Goal: Task Accomplishment & Management: Manage account settings

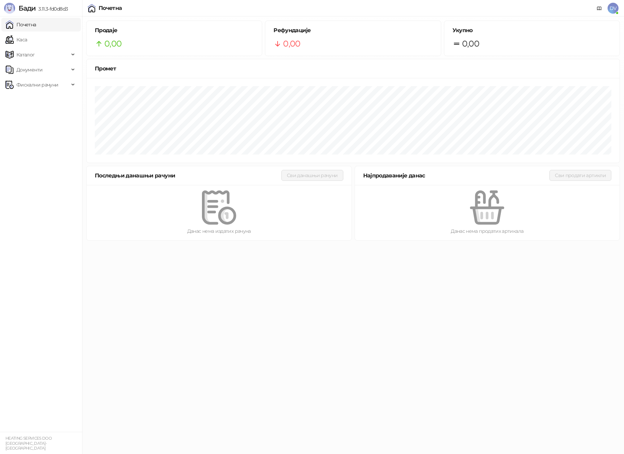
click at [610, 9] on span "DV" at bounding box center [612, 8] width 11 height 11
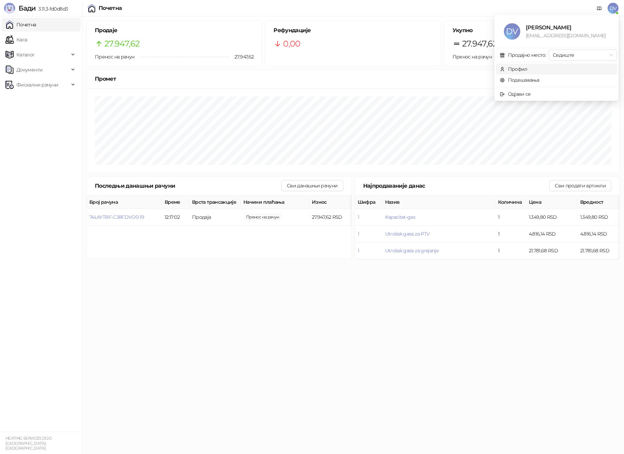
click at [532, 68] on span "Профил" at bounding box center [556, 69] width 113 height 8
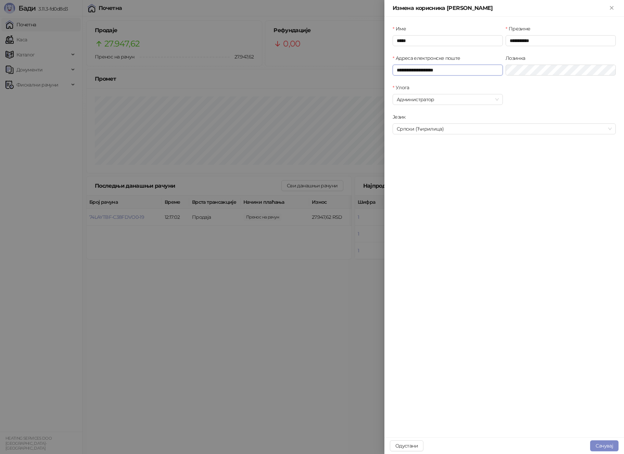
click at [413, 69] on input "**********" at bounding box center [448, 70] width 110 height 11
type input "**********"
click at [601, 444] on button "Сачувај" at bounding box center [604, 446] width 28 height 11
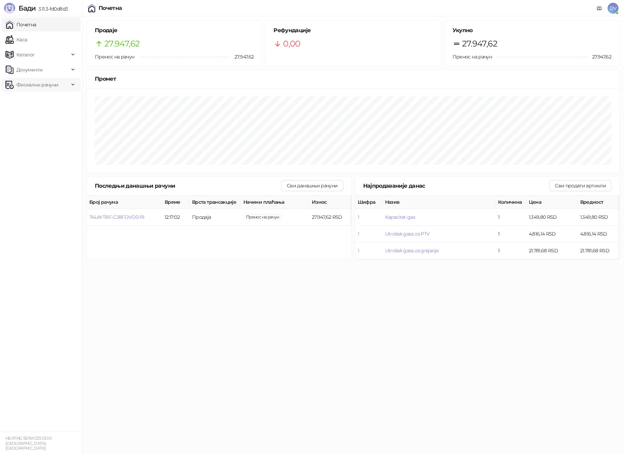
click at [46, 85] on span "Фискални рачуни" at bounding box center [37, 85] width 42 height 14
click at [44, 97] on link "Издати рачуни" at bounding box center [31, 100] width 46 height 14
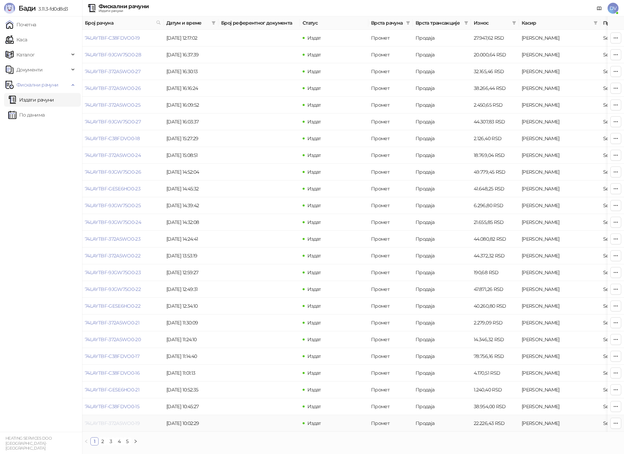
click at [133, 421] on link "74LAYTBF-372A5WO0-19" at bounding box center [112, 424] width 55 height 6
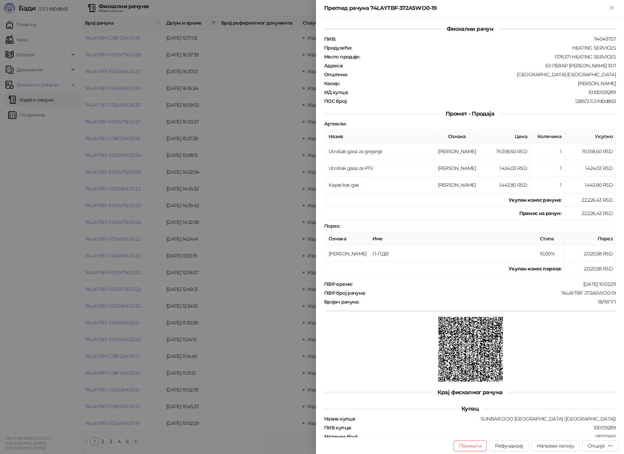
click at [123, 46] on div at bounding box center [312, 227] width 624 height 454
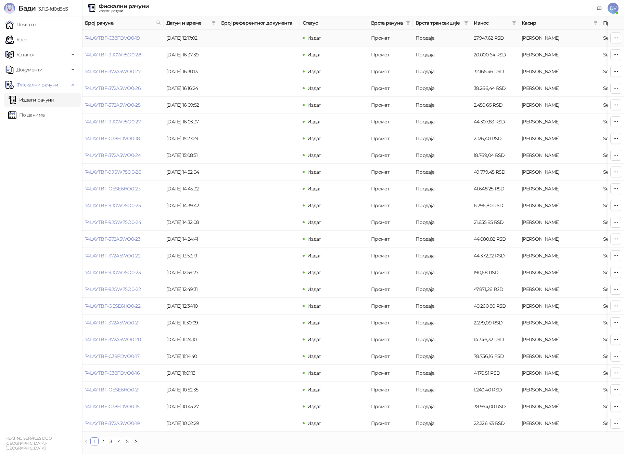
click at [130, 35] on link "74LAYTBF-C38FDVO0-19" at bounding box center [112, 38] width 55 height 6
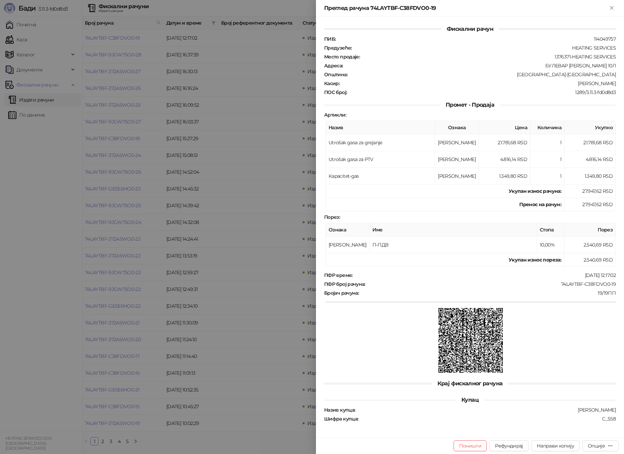
click at [171, 62] on div at bounding box center [312, 227] width 624 height 454
